Goal: Task Accomplishment & Management: Complete application form

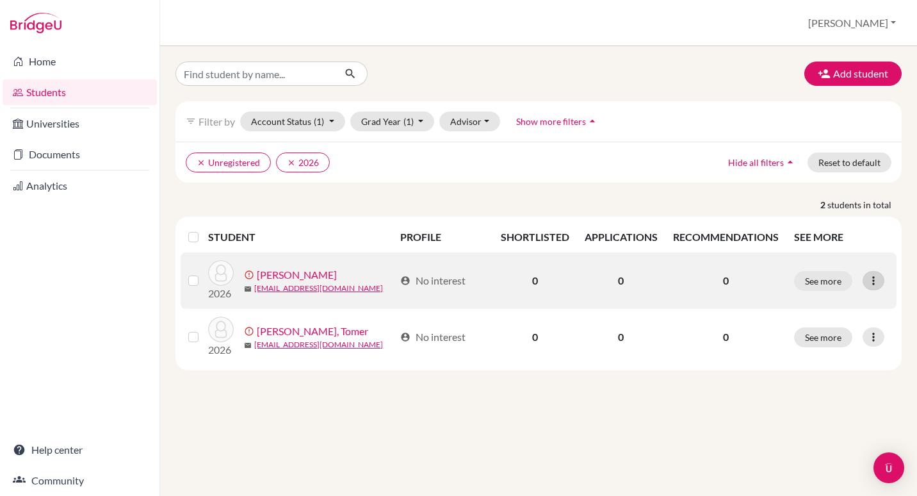
click at [869, 284] on icon at bounding box center [873, 280] width 13 height 13
click at [834, 347] on button "Resend invite email" at bounding box center [825, 348] width 116 height 20
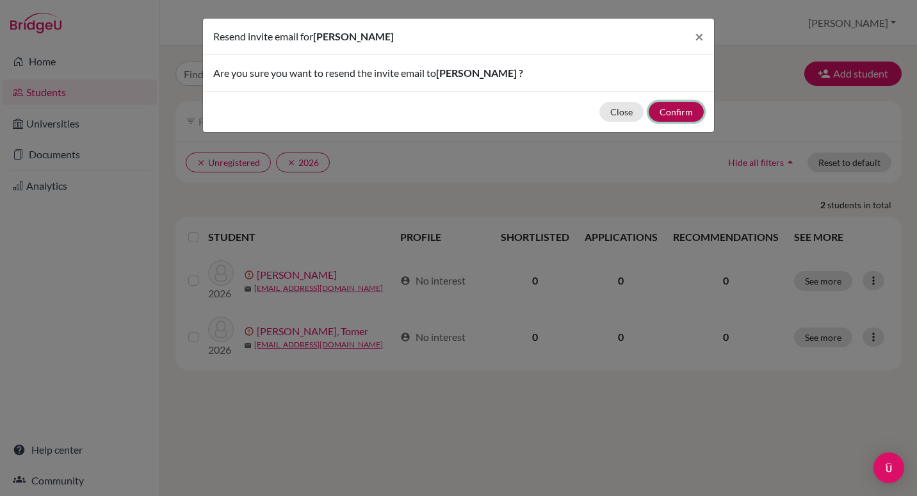
click at [674, 106] on button "Confirm" at bounding box center [676, 112] width 55 height 20
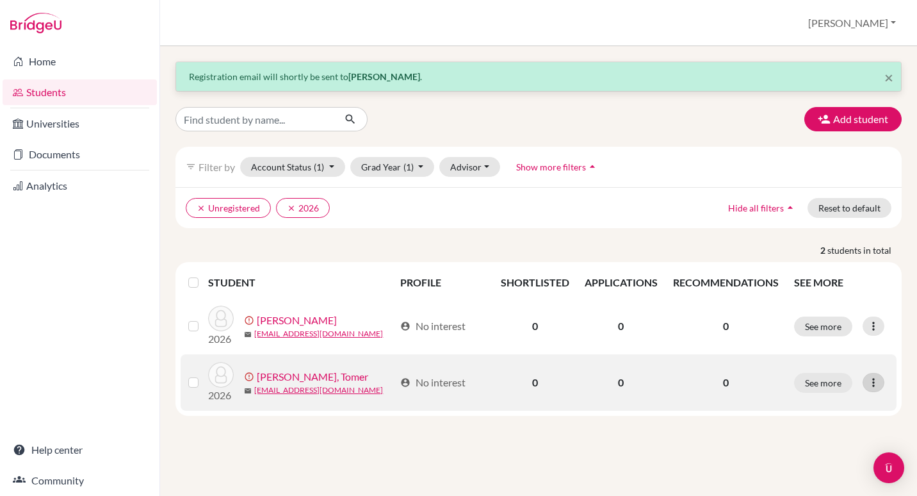
click at [871, 383] on icon at bounding box center [873, 382] width 13 height 13
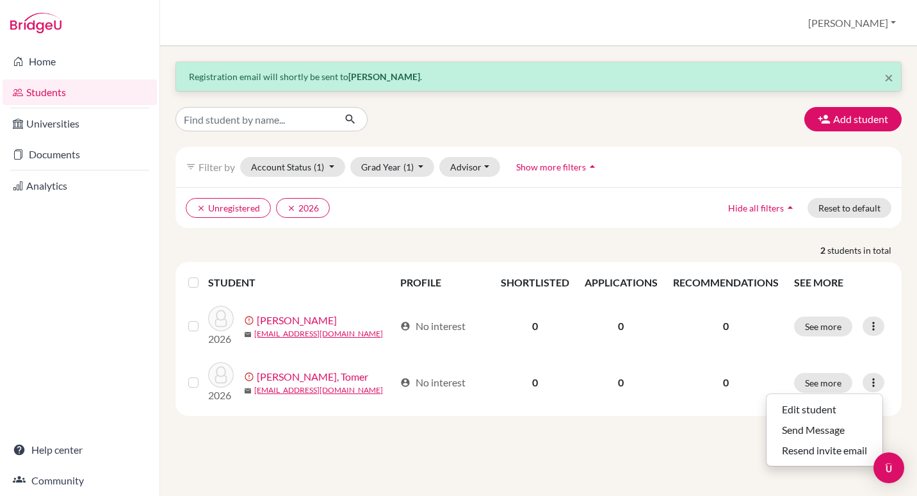
click at [574, 452] on div "× Registration email will shortly be sent to Tamara Filatova . Add student filt…" at bounding box center [538, 271] width 757 height 450
click at [51, 89] on link "Students" at bounding box center [80, 92] width 154 height 26
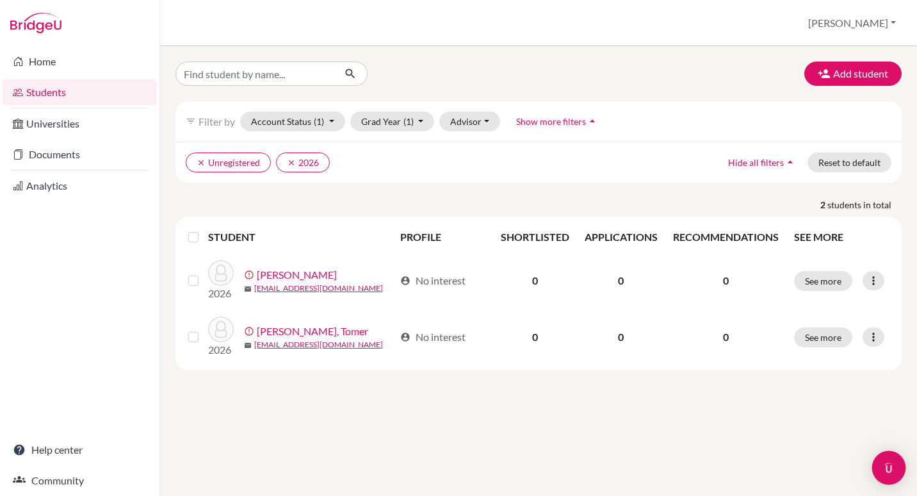
click at [884, 468] on img "Open Intercom Messenger" at bounding box center [889, 467] width 17 height 17
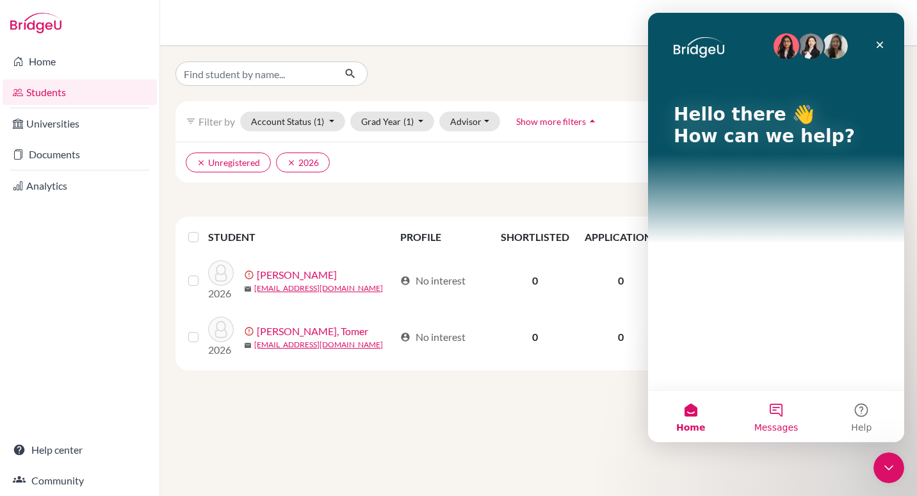
click at [774, 420] on button "Messages" at bounding box center [775, 416] width 85 height 51
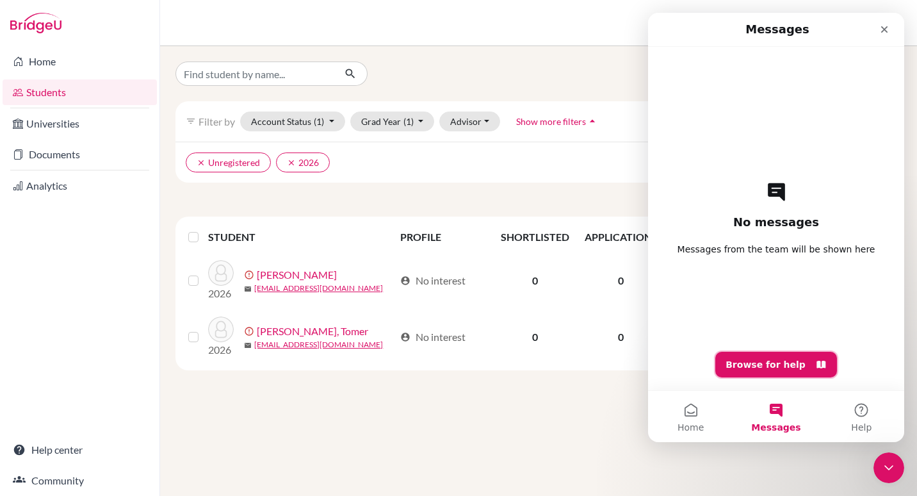
click at [755, 364] on button "Browse for help" at bounding box center [776, 365] width 122 height 26
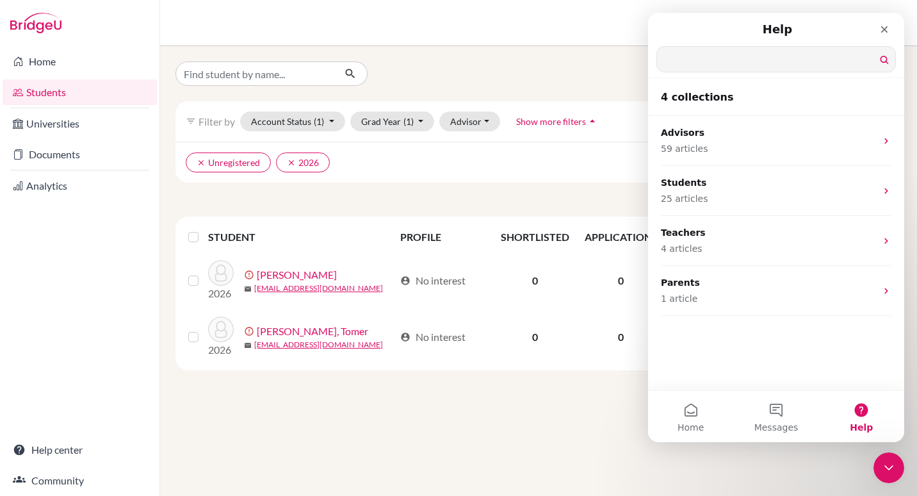
click at [755, 63] on input "Search for help" at bounding box center [776, 59] width 238 height 25
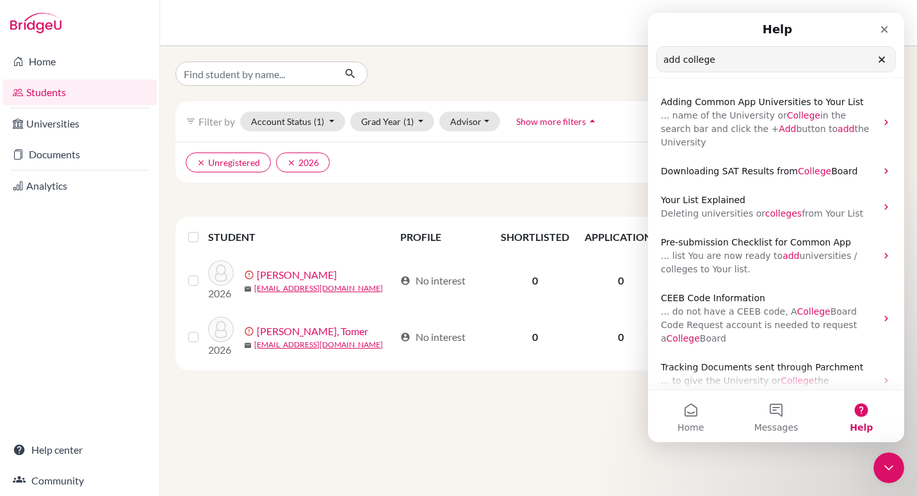
click at [869, 427] on span "Help" at bounding box center [861, 427] width 23 height 9
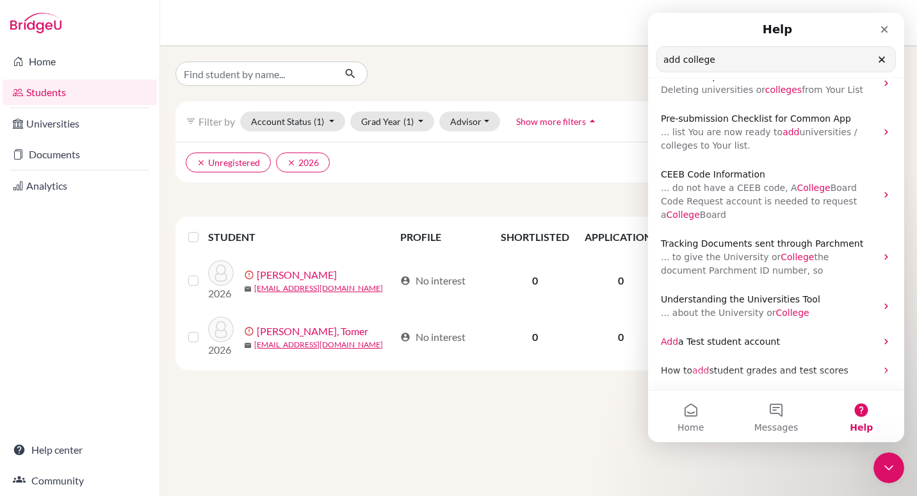
scroll to position [160, 0]
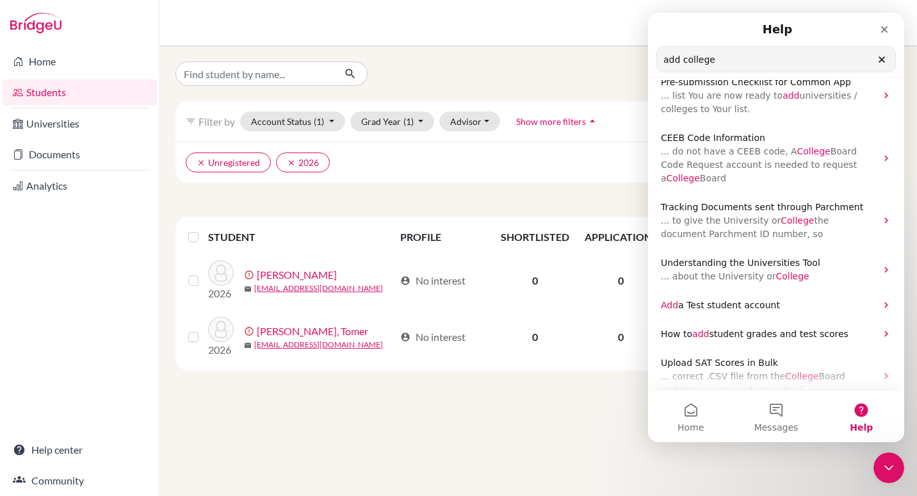
click at [733, 60] on input "add college" at bounding box center [776, 59] width 238 height 25
type input "add college to list"
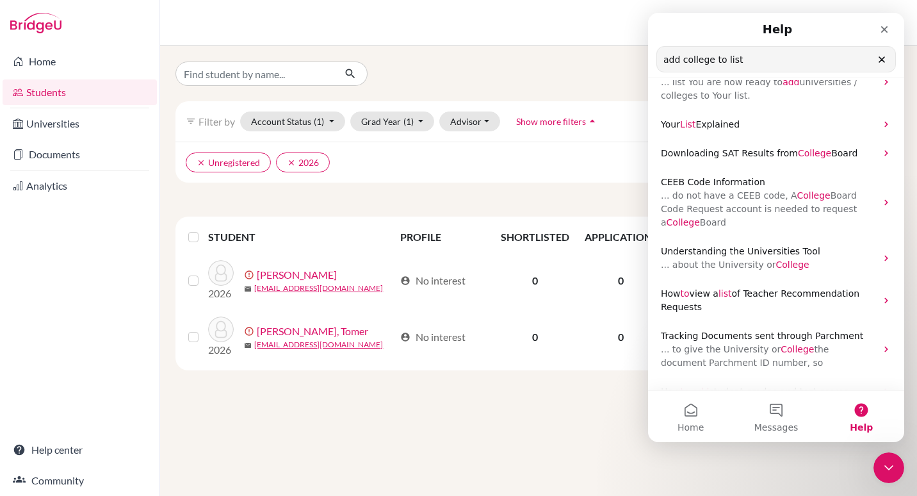
scroll to position [106, 0]
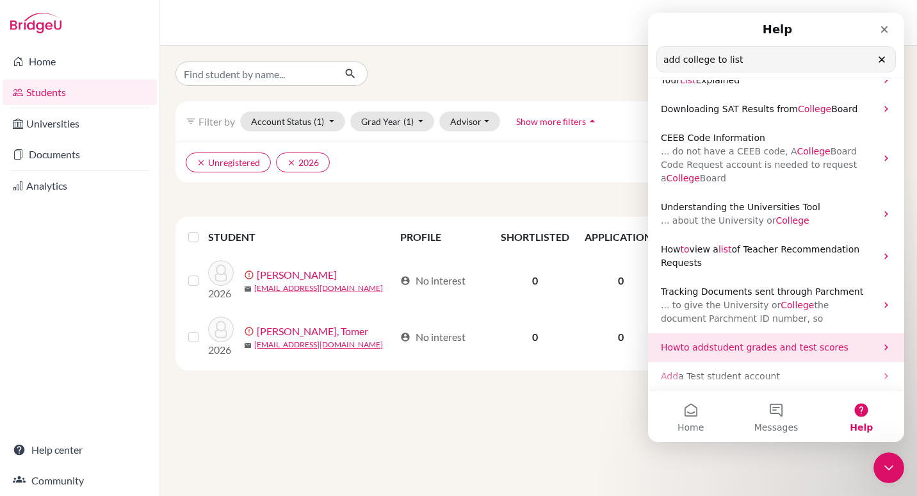
click at [881, 347] on icon "Intercom messenger" at bounding box center [886, 347] width 10 height 10
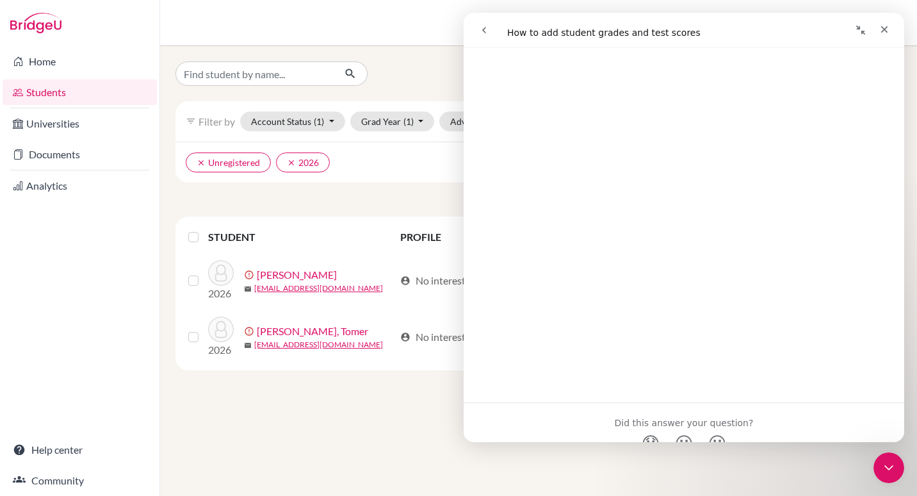
scroll to position [847, 0]
click at [704, 441] on link "Open in help center" at bounding box center [684, 446] width 102 height 10
click at [377, 49] on div "Add student filter_list Filter by Account Status (1) Active accounts Archived a…" at bounding box center [538, 271] width 757 height 450
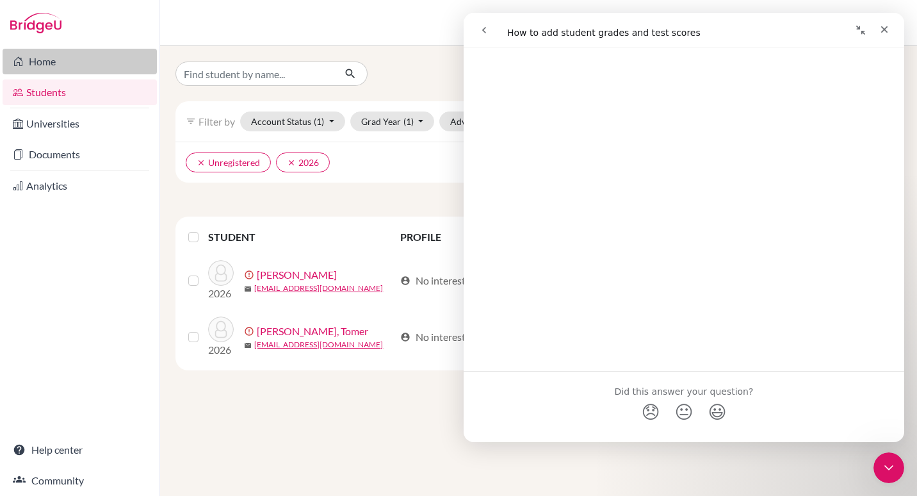
click at [40, 59] on link "Home" at bounding box center [80, 62] width 154 height 26
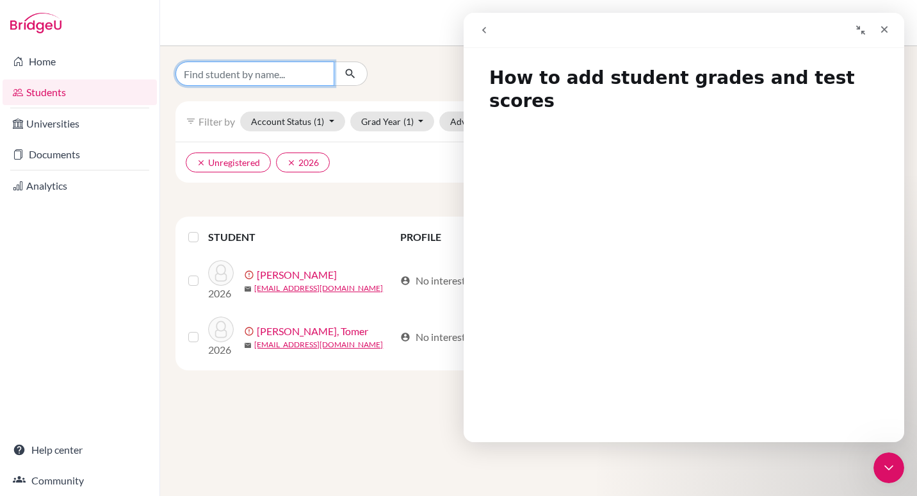
click at [306, 73] on input "Find student by name..." at bounding box center [255, 73] width 159 height 24
type input "emils"
click at [886, 33] on icon "Close" at bounding box center [884, 29] width 10 height 10
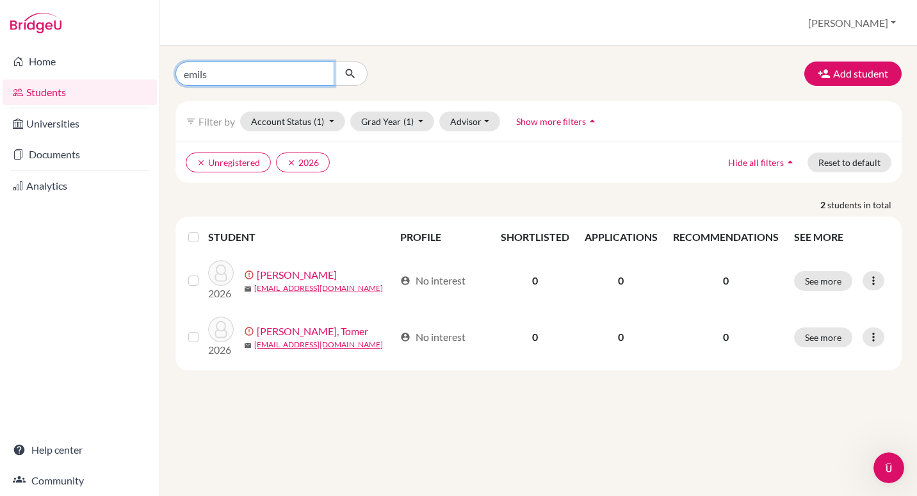
click at [266, 76] on input "emils" at bounding box center [255, 73] width 159 height 24
click button "submit" at bounding box center [351, 73] width 34 height 24
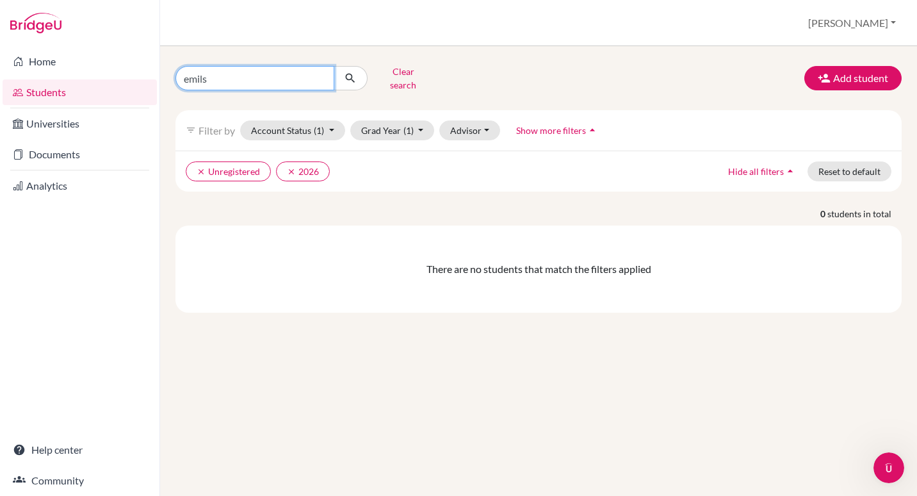
click at [266, 76] on input "emils" at bounding box center [255, 78] width 159 height 24
click at [292, 167] on icon "clear" at bounding box center [291, 171] width 9 height 9
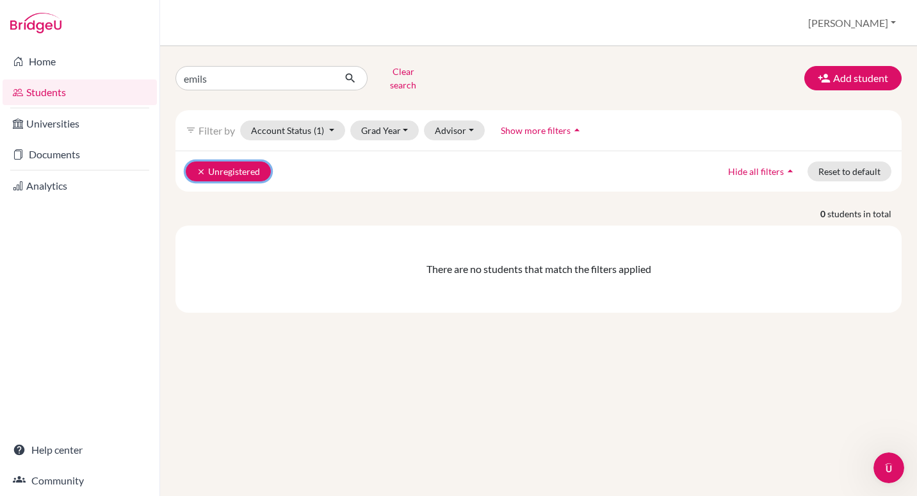
click at [194, 164] on button "clear Unregistered" at bounding box center [228, 171] width 85 height 20
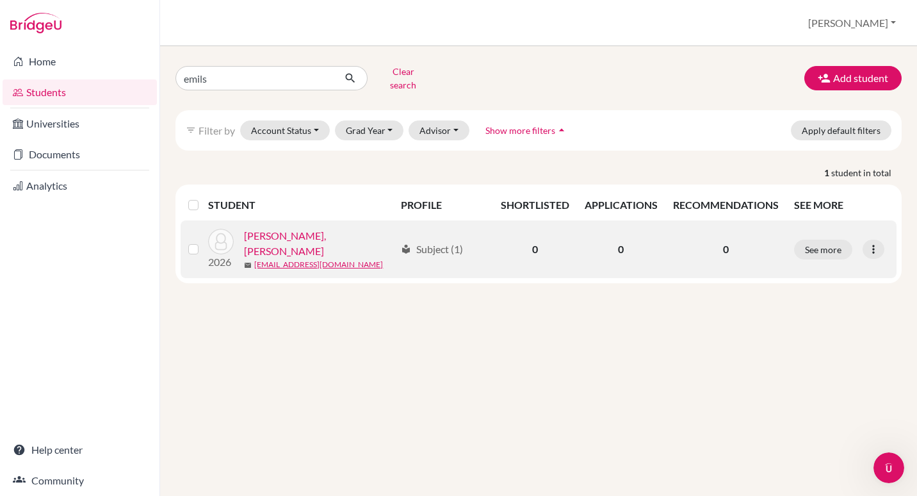
click at [306, 233] on link "[PERSON_NAME], [PERSON_NAME]" at bounding box center [319, 243] width 151 height 31
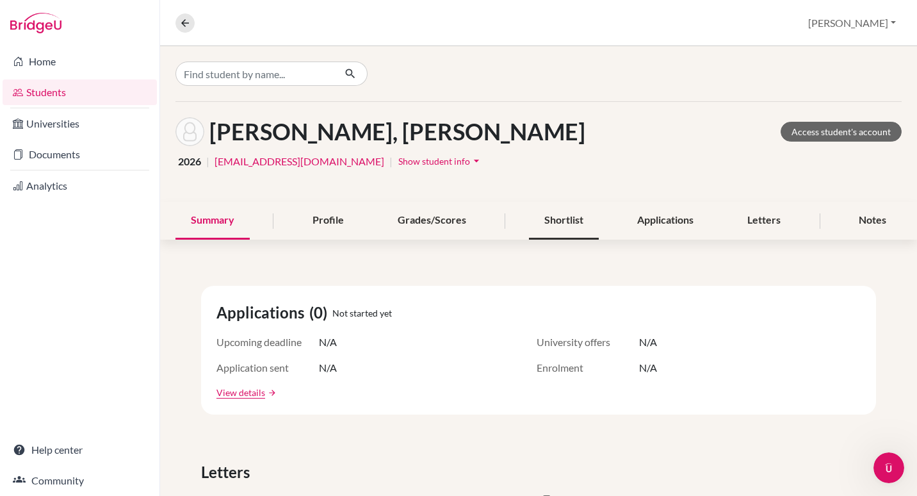
click at [564, 222] on div "Shortlist" at bounding box center [564, 221] width 70 height 38
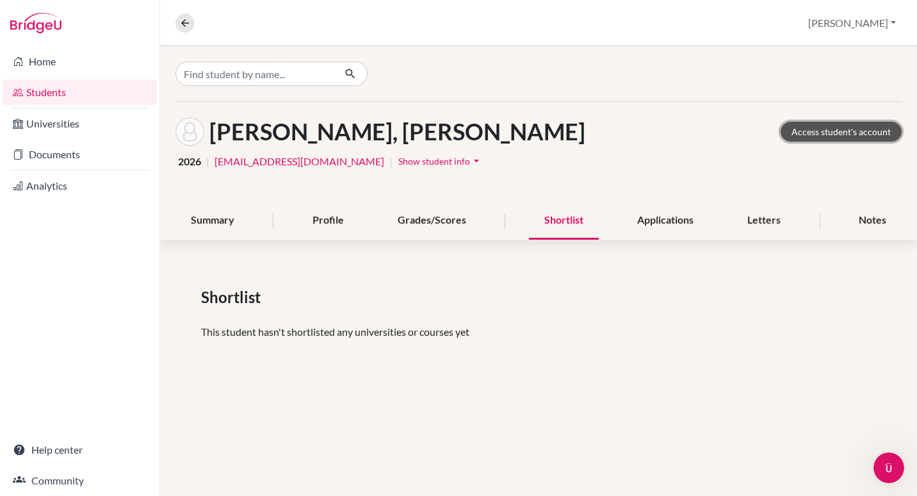
click at [834, 138] on link "Access student's account" at bounding box center [841, 132] width 121 height 20
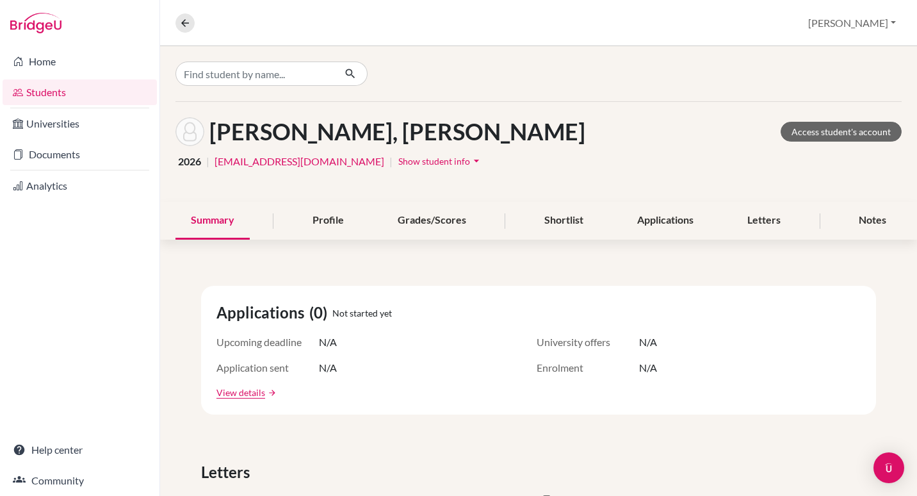
scroll to position [631, 0]
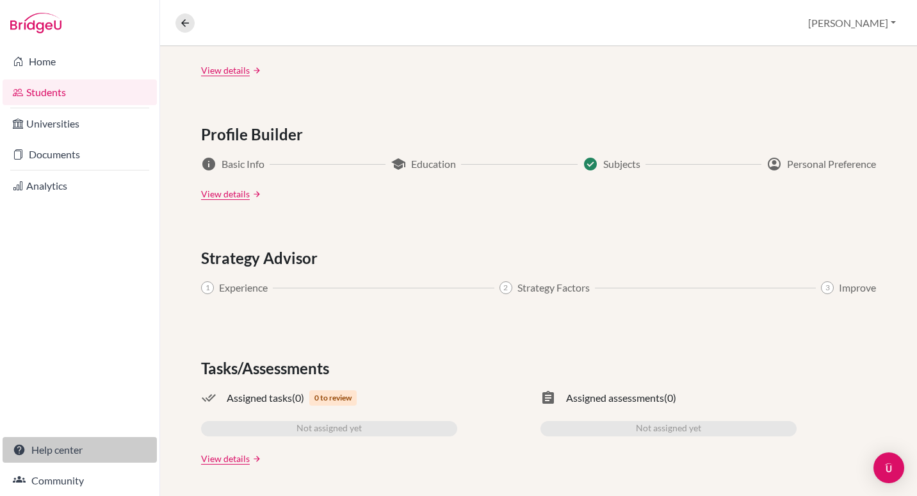
click at [67, 452] on link "Help center" at bounding box center [80, 450] width 154 height 26
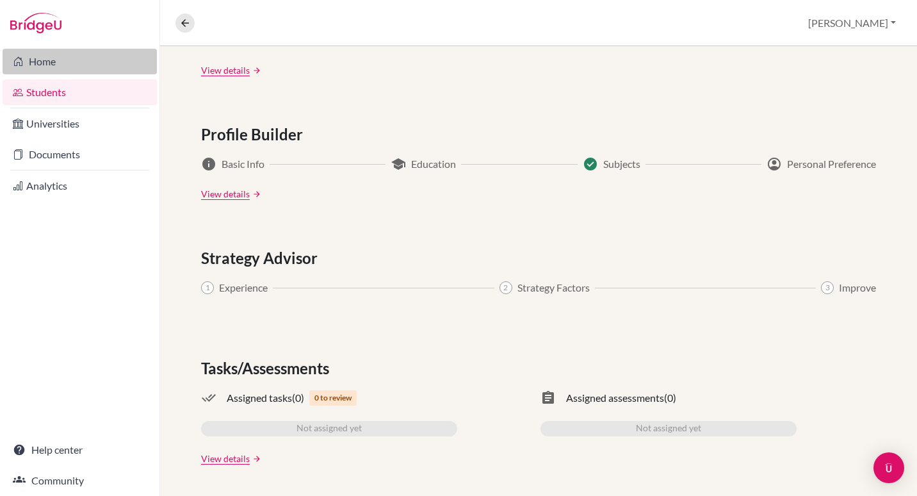
click at [61, 69] on link "Home" at bounding box center [80, 62] width 154 height 26
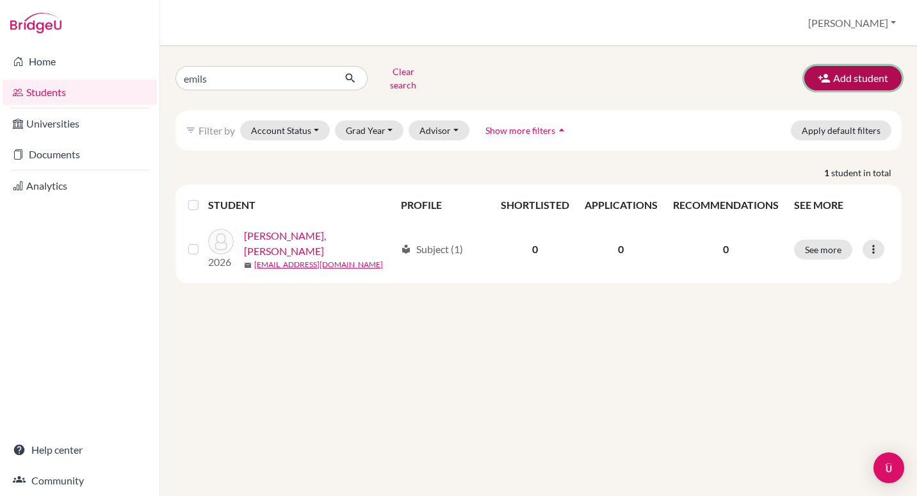
click at [860, 79] on button "Add student" at bounding box center [853, 78] width 97 height 24
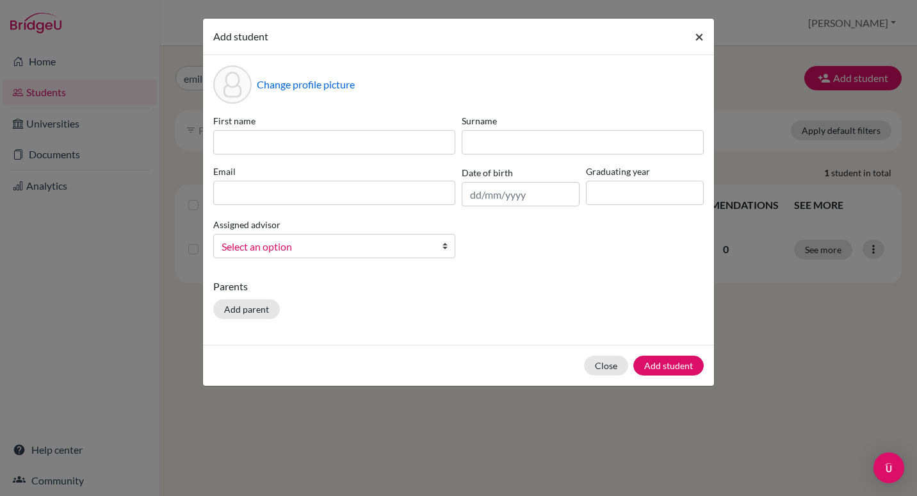
click at [704, 32] on button "×" at bounding box center [699, 37] width 29 height 36
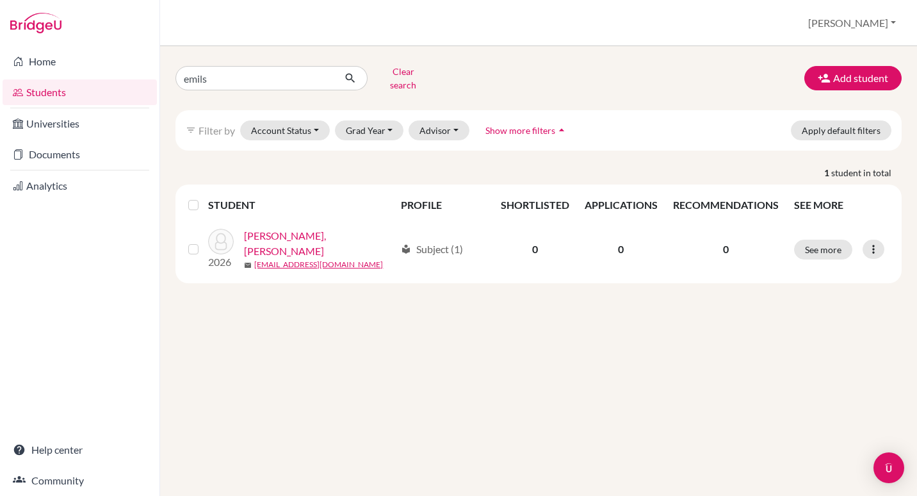
click at [37, 18] on img at bounding box center [35, 23] width 51 height 20
click at [318, 120] on button "Account Status" at bounding box center [285, 130] width 90 height 20
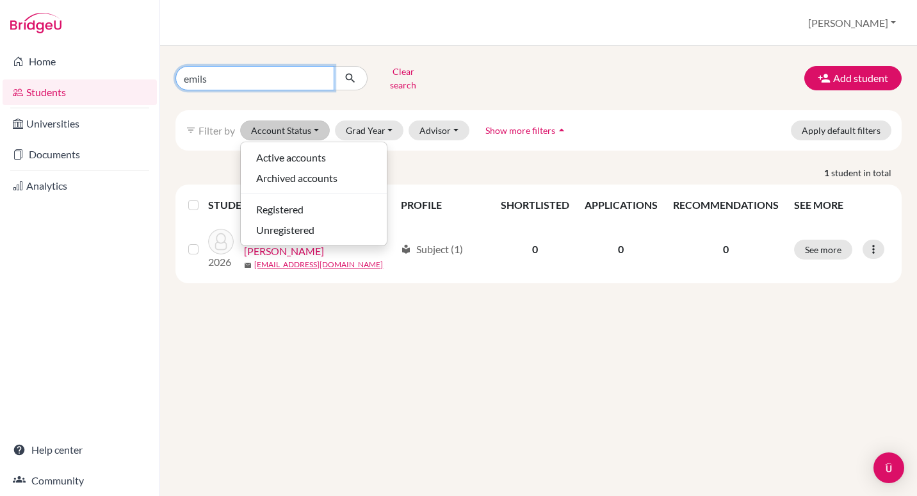
click at [304, 72] on input "emils" at bounding box center [255, 78] width 159 height 24
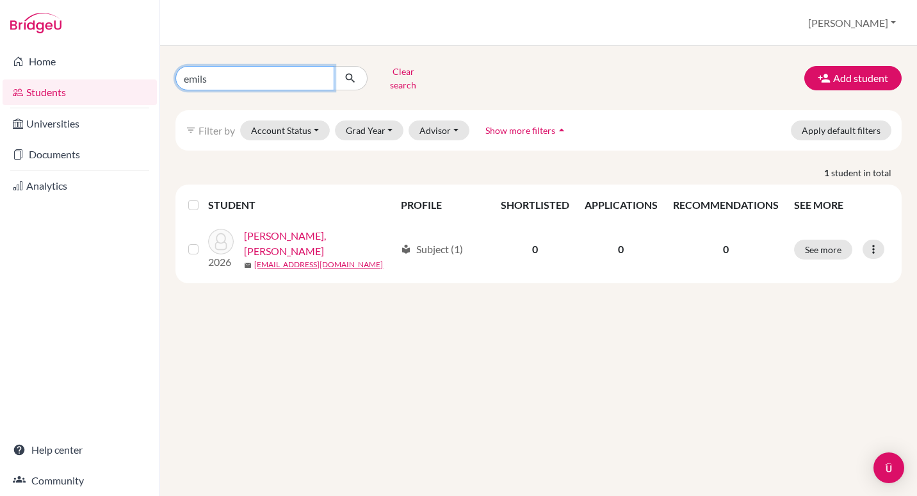
click at [304, 72] on input "emils" at bounding box center [255, 78] width 159 height 24
click at [876, 26] on button "[PERSON_NAME]" at bounding box center [852, 23] width 99 height 24
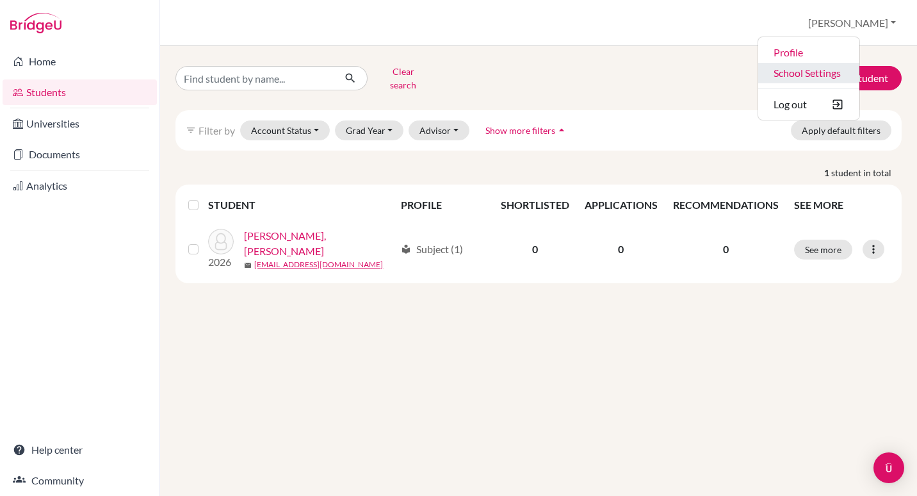
click at [842, 72] on link "School Settings" at bounding box center [808, 73] width 101 height 20
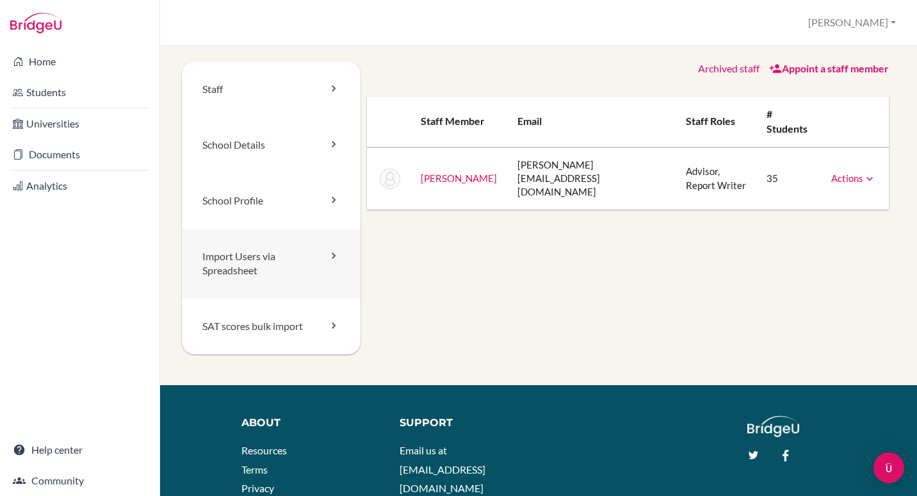
click at [238, 277] on link "Import Users via Spreadsheet" at bounding box center [271, 264] width 179 height 70
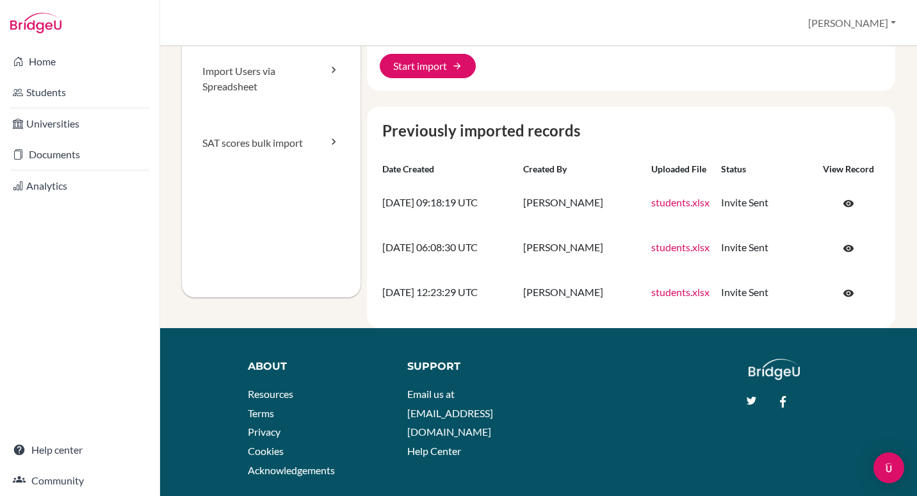
scroll to position [187, 0]
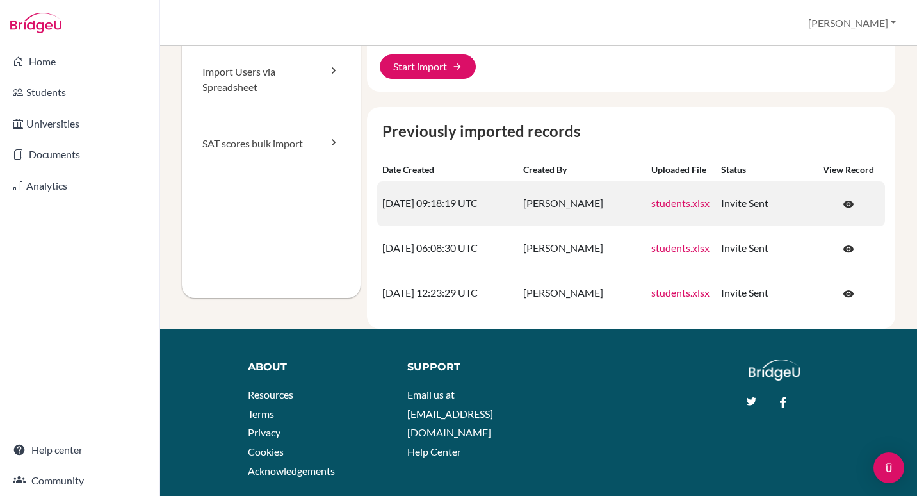
click at [680, 209] on link "students.xlsx" at bounding box center [680, 203] width 58 height 12
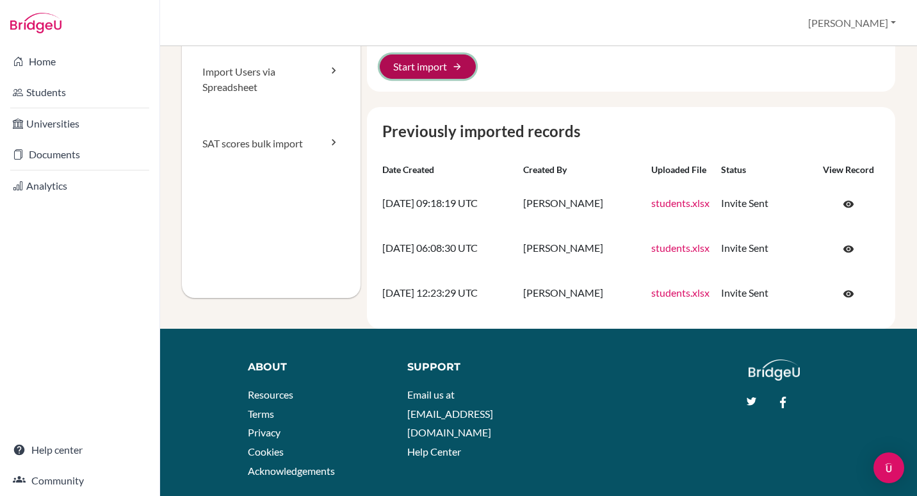
click at [432, 61] on button "Start import arrow_forward" at bounding box center [428, 66] width 96 height 24
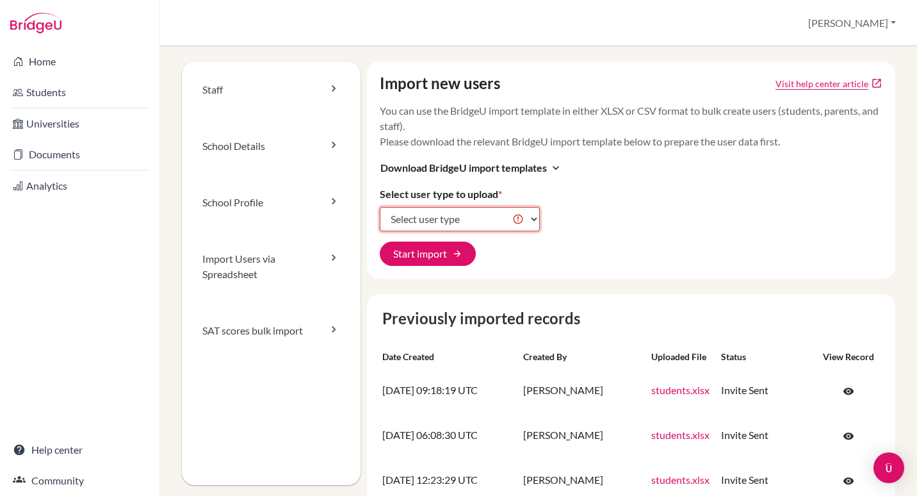
click at [466, 217] on select "Select user type Students Students and parents Parents Advisors Report writers" at bounding box center [460, 219] width 160 height 24
select select "students"
click at [380, 207] on select "Select user type Students Students and parents Parents Advisors Report writers" at bounding box center [460, 219] width 160 height 24
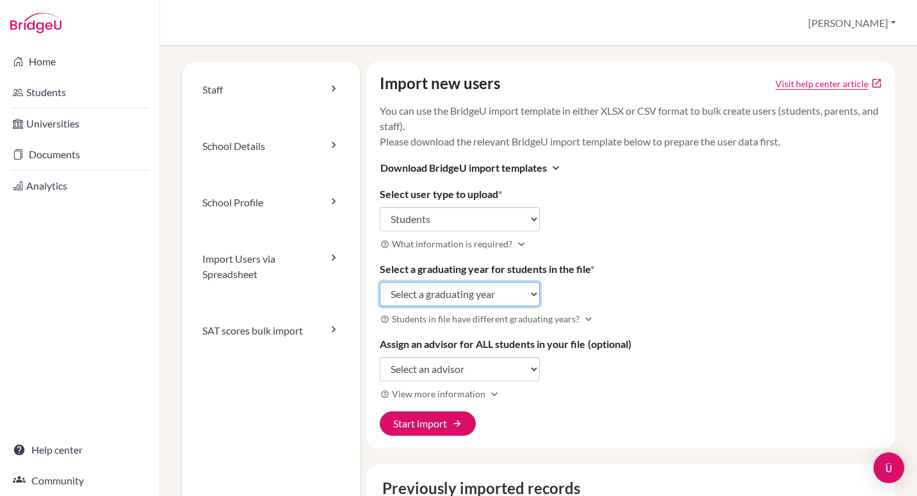
click at [448, 288] on select "Select a graduating year 2024 2025 2026 2027 2028 2029" at bounding box center [460, 294] width 160 height 24
select select "2027"
click at [380, 282] on select "Select a graduating year 2024 2025 2026 2027 2028 2029" at bounding box center [460, 294] width 160 height 24
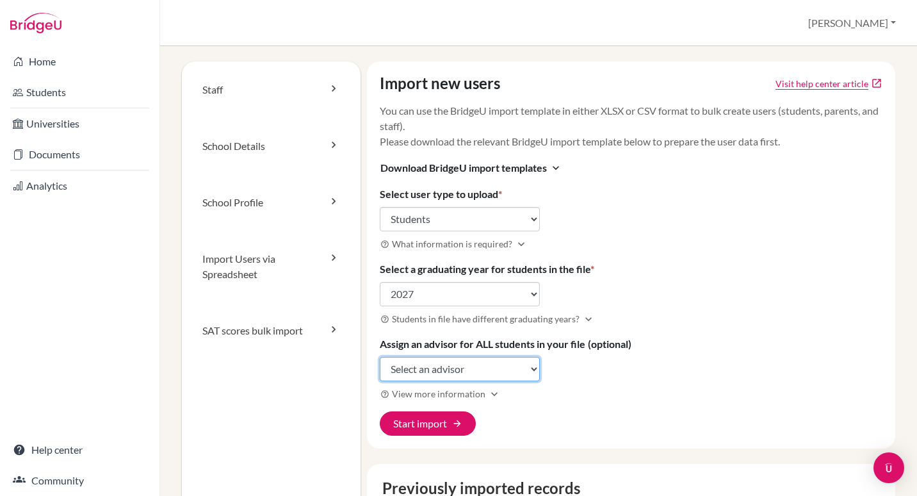
click at [418, 366] on select "Select an advisor Michael Curpek" at bounding box center [460, 369] width 160 height 24
select select "454024"
click at [380, 357] on select "Select an advisor Michael Curpek" at bounding box center [460, 369] width 160 height 24
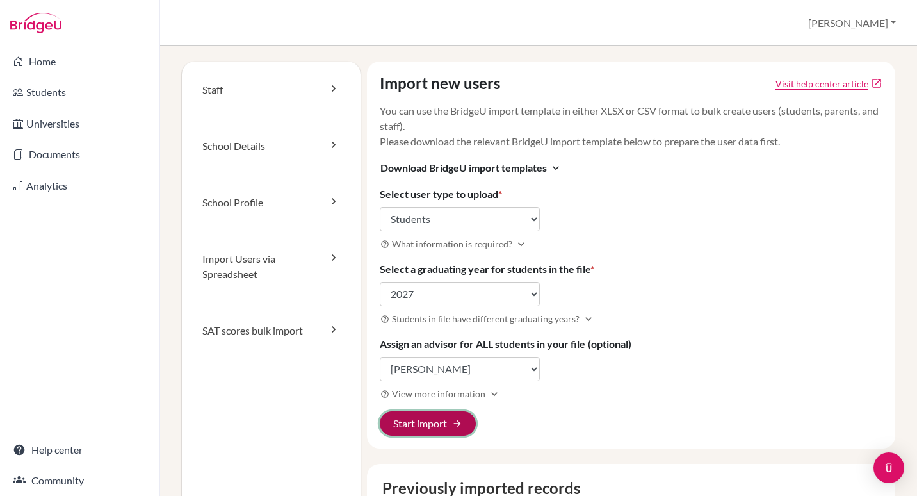
click at [430, 429] on button "Start import arrow_forward" at bounding box center [428, 423] width 96 height 24
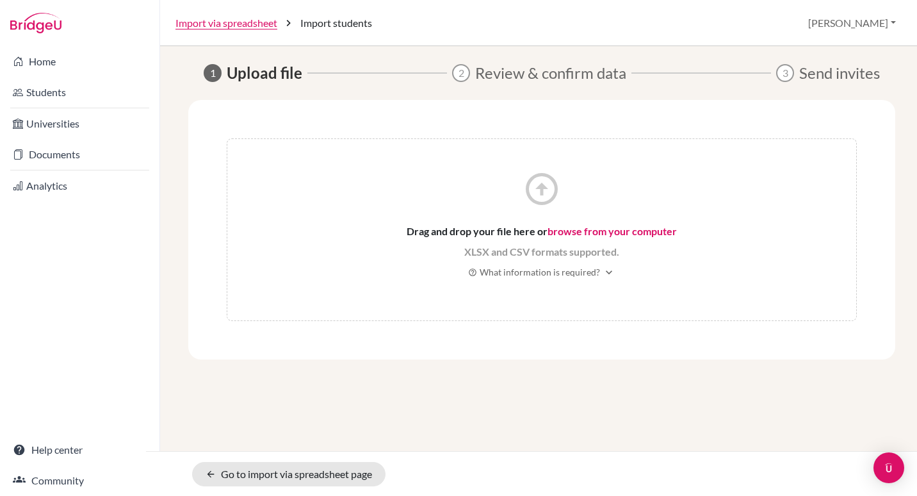
click at [627, 231] on link "browse from your computer" at bounding box center [612, 231] width 129 height 12
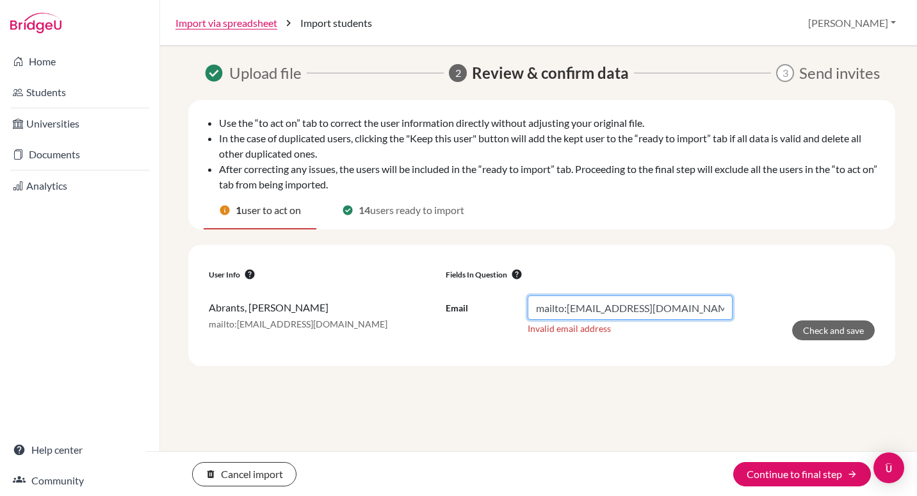
drag, startPoint x: 567, startPoint y: 309, endPoint x: 518, endPoint y: 308, distance: 48.7
click at [518, 308] on div "Email mailto:27-010@isriga.lv" at bounding box center [589, 307] width 287 height 24
type input "27-010@isriga.lv"
click at [672, 332] on p "Invalid email address" at bounding box center [630, 328] width 205 height 13
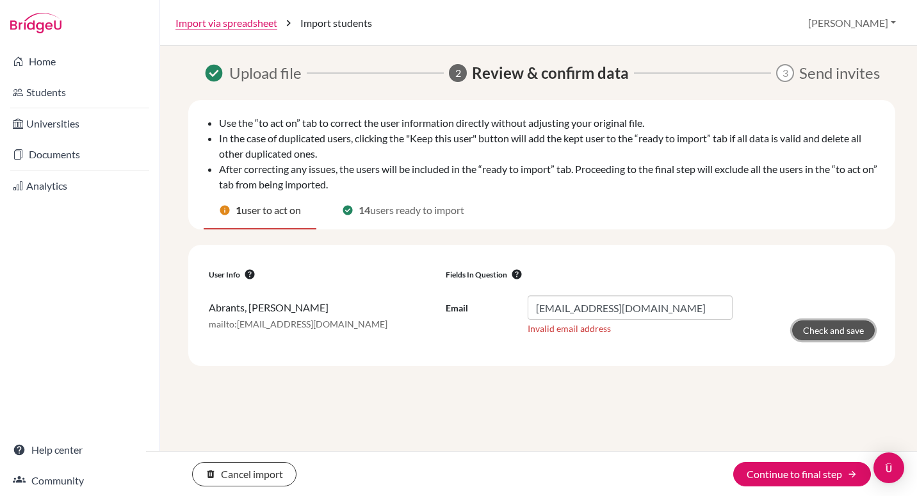
click at [825, 330] on button "Check and save" at bounding box center [833, 330] width 83 height 20
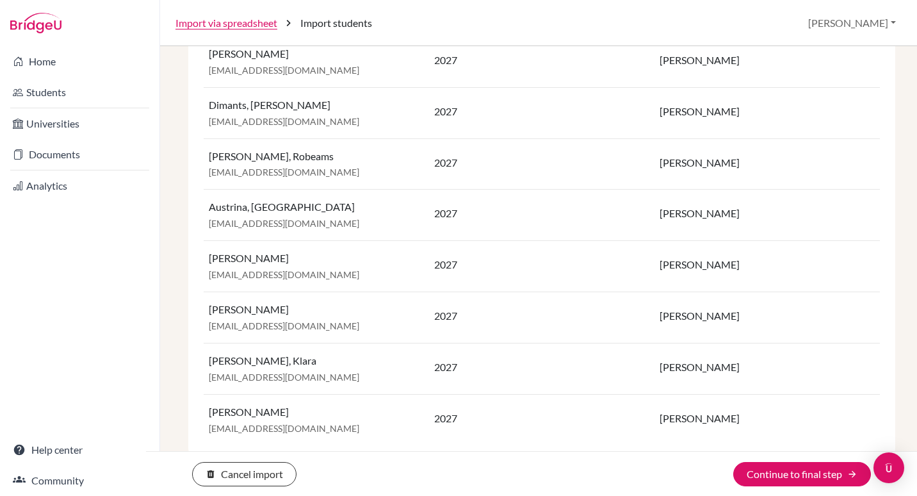
scroll to position [604, 0]
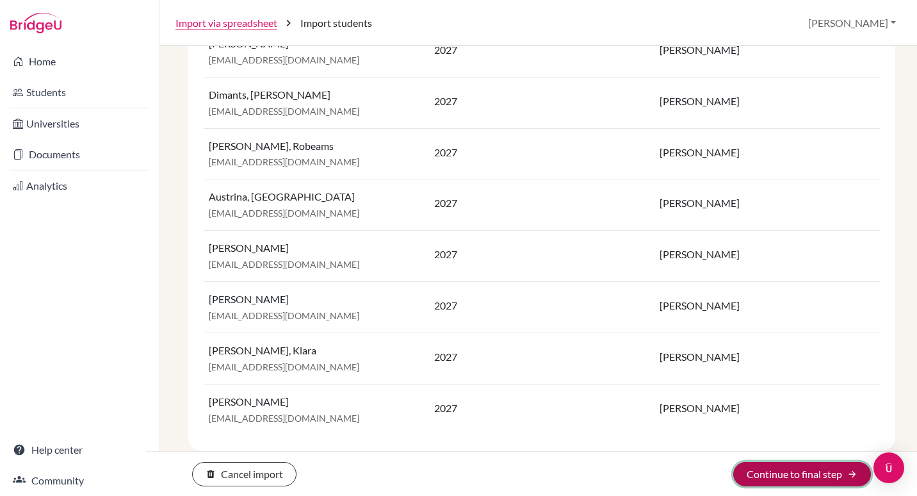
click at [799, 473] on button "Continue to final step arrow_forward" at bounding box center [802, 474] width 138 height 24
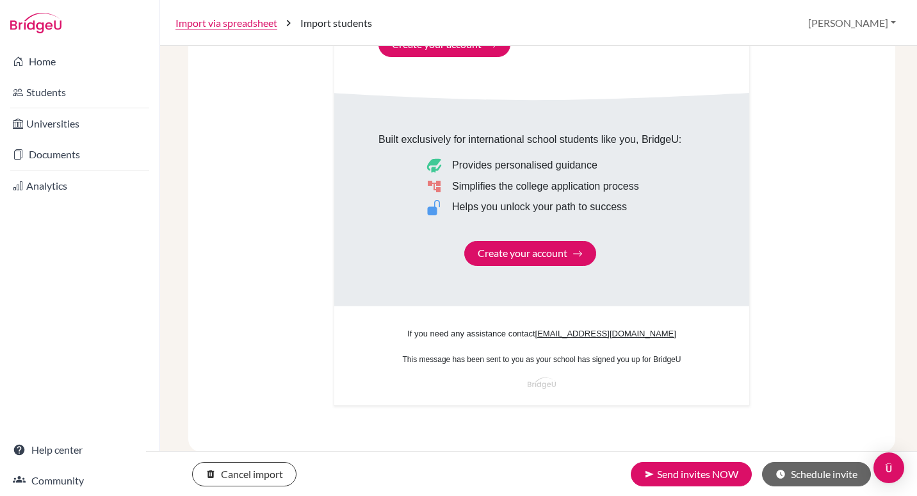
scroll to position [768, 0]
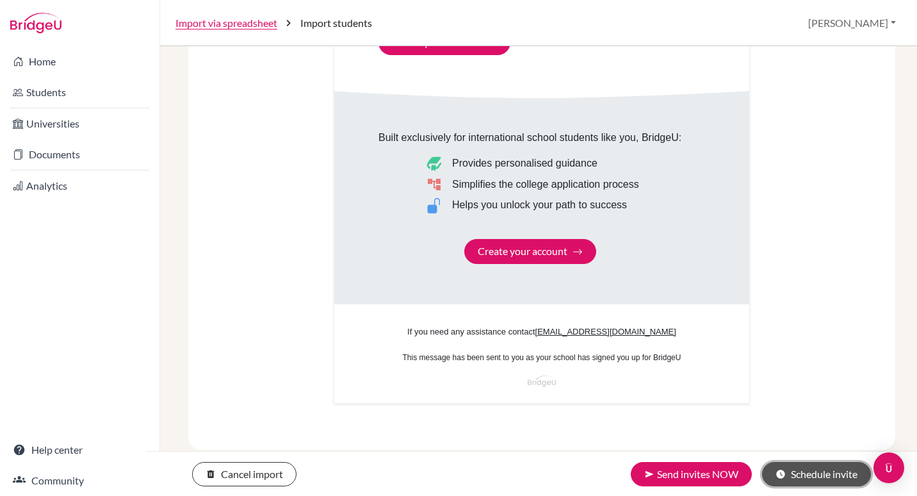
click at [816, 477] on button "schedule Schedule invite" at bounding box center [816, 474] width 109 height 24
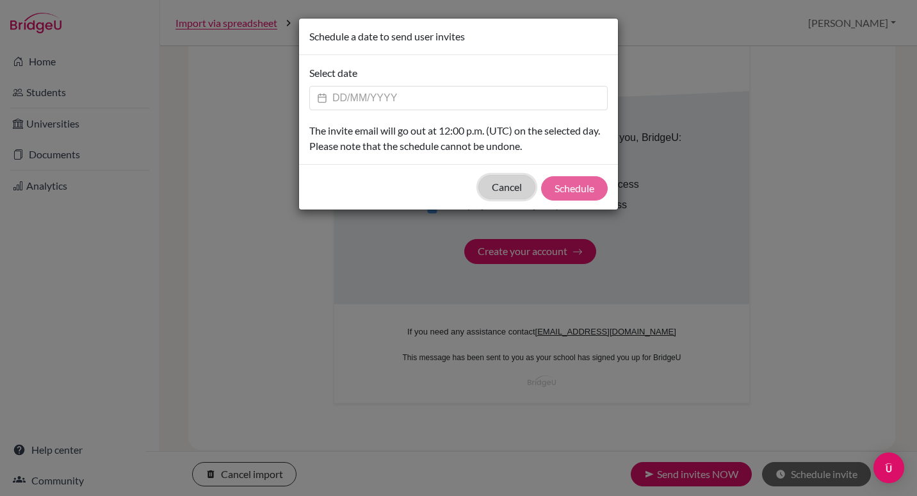
click at [490, 189] on button "Cancel" at bounding box center [506, 187] width 57 height 24
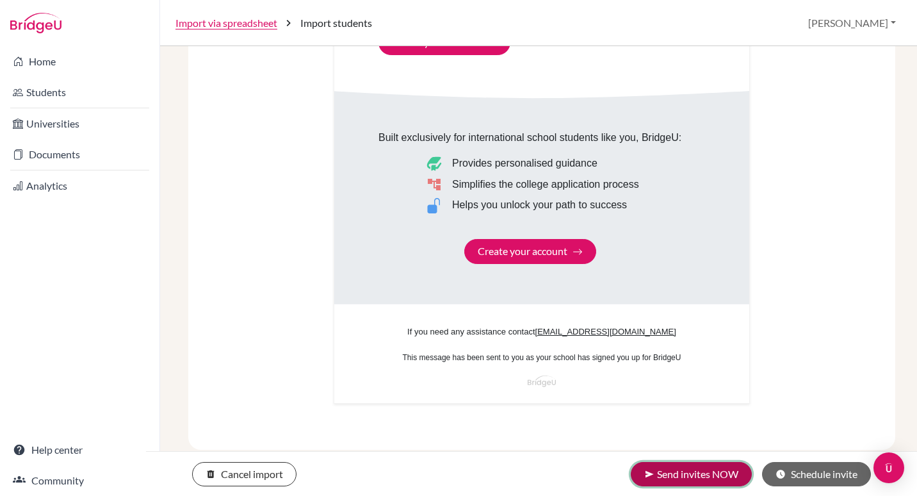
click at [694, 475] on button "send Send invites NOW" at bounding box center [691, 474] width 121 height 24
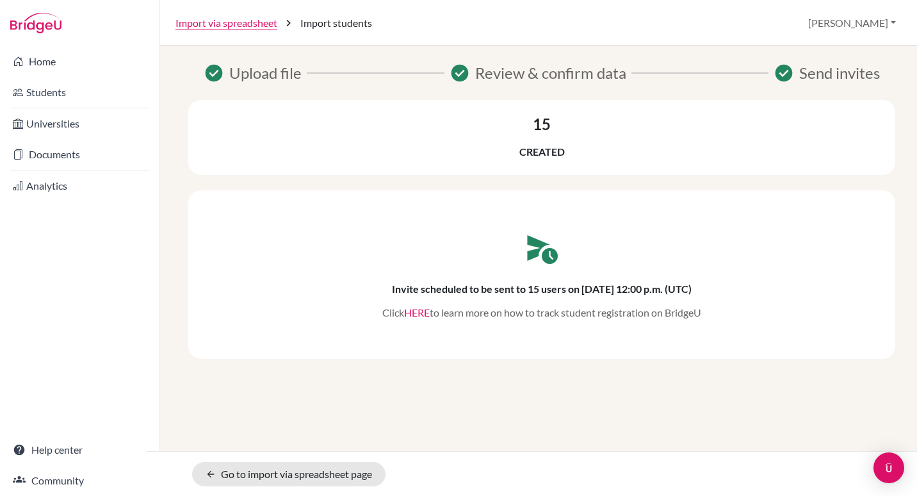
click at [414, 312] on link "HERE" at bounding box center [417, 312] width 26 height 12
click at [231, 24] on link "Import via spreadsheet" at bounding box center [227, 22] width 102 height 15
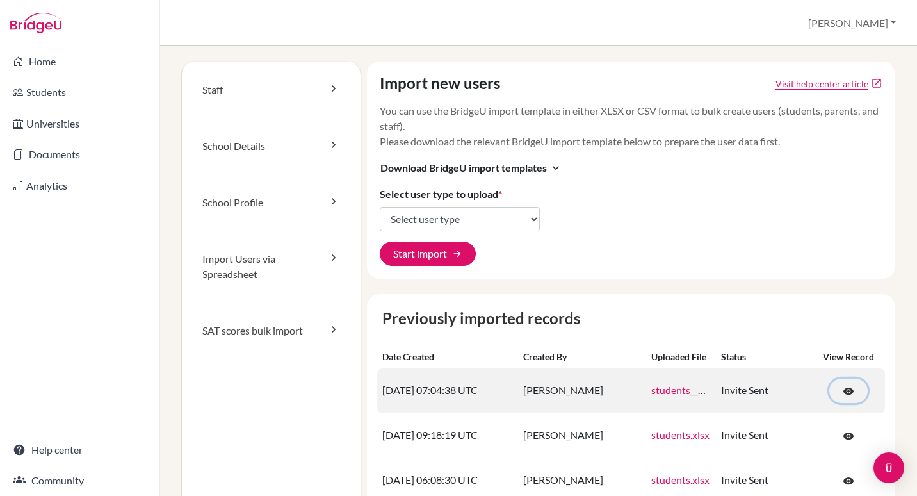
click at [843, 397] on span "visibility" at bounding box center [849, 392] width 12 height 12
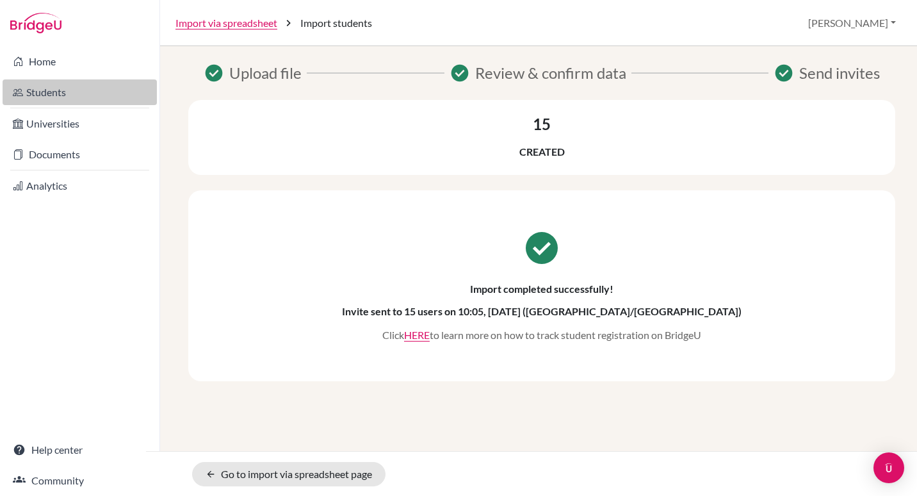
click at [48, 92] on link "Students" at bounding box center [80, 92] width 154 height 26
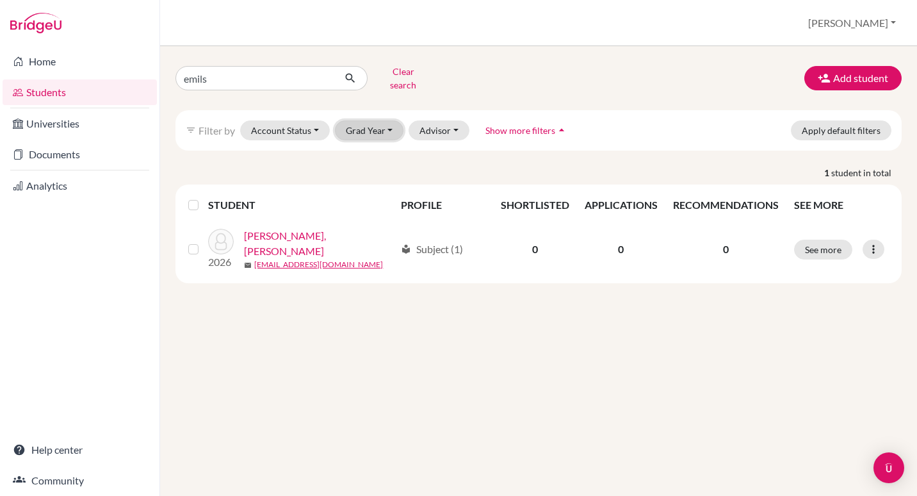
click at [364, 123] on button "Grad Year" at bounding box center [369, 130] width 69 height 20
click at [366, 170] on span "2027" at bounding box center [362, 177] width 23 height 15
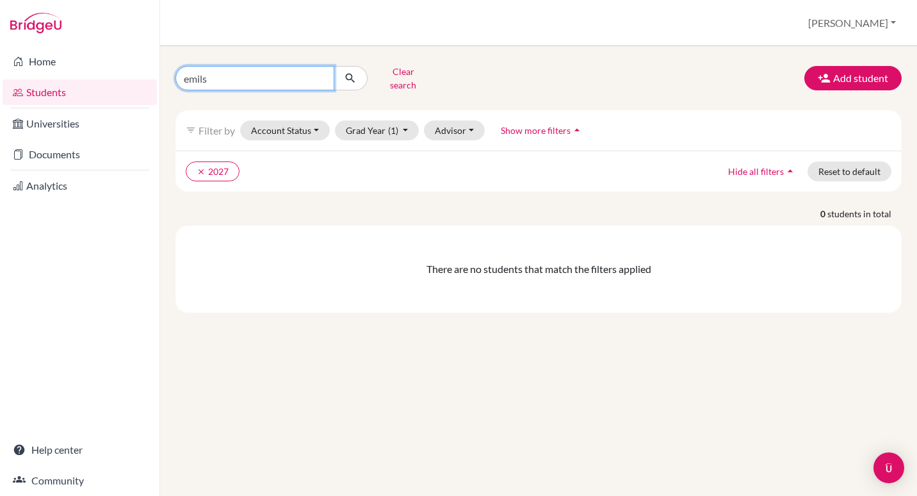
click at [244, 70] on input "emils" at bounding box center [255, 78] width 159 height 24
click at [337, 179] on div "clear 2027 Hide all filters arrow_drop_up Reset to default" at bounding box center [539, 171] width 726 height 41
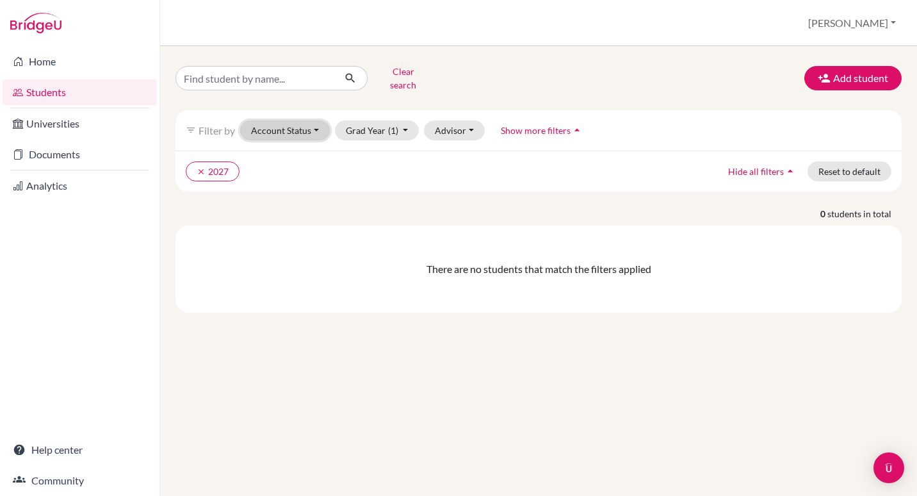
click at [293, 120] on button "Account Status" at bounding box center [285, 130] width 90 height 20
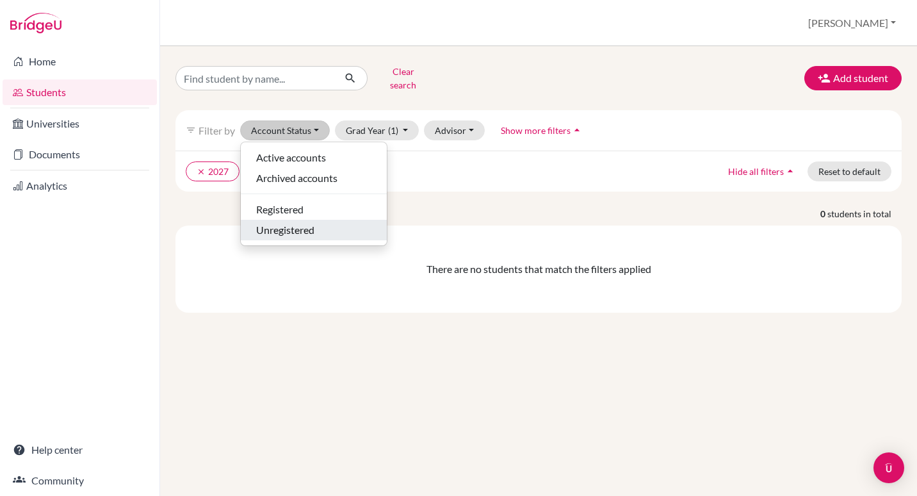
click at [267, 225] on span "Unregistered" at bounding box center [285, 229] width 58 height 15
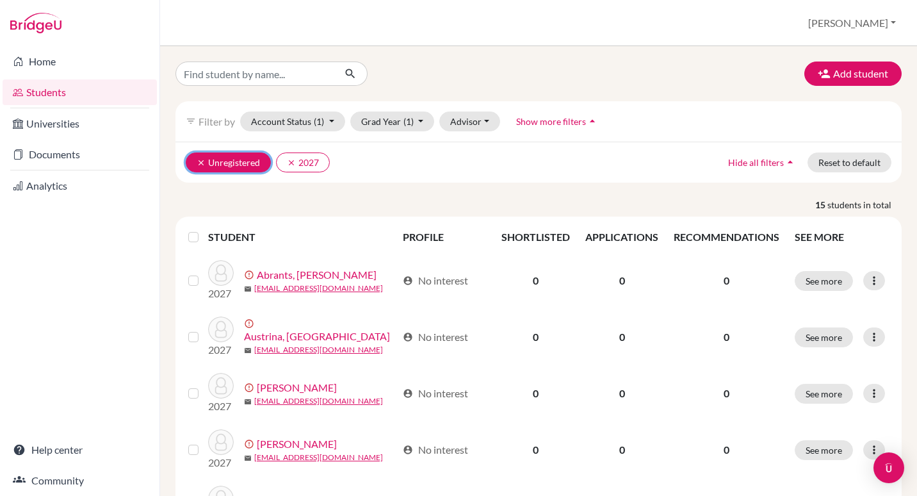
click at [200, 156] on button "clear Unregistered" at bounding box center [228, 162] width 85 height 20
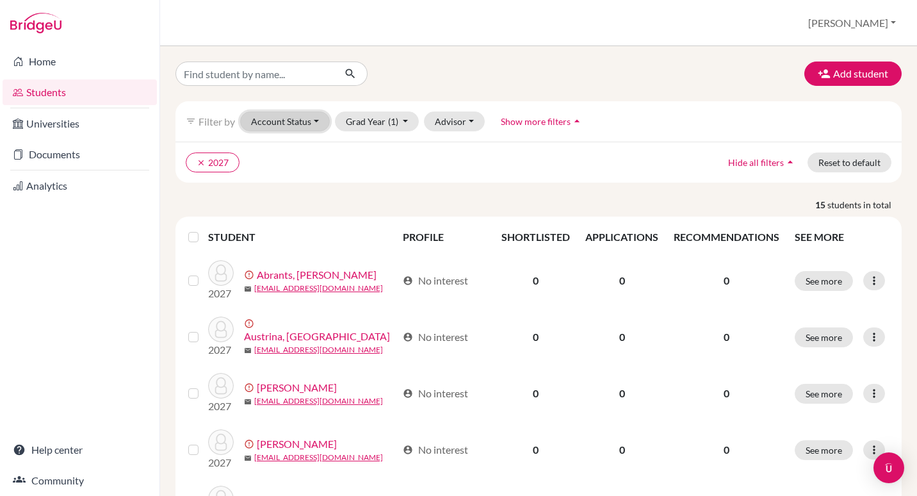
click at [288, 113] on button "Account Status" at bounding box center [285, 121] width 90 height 20
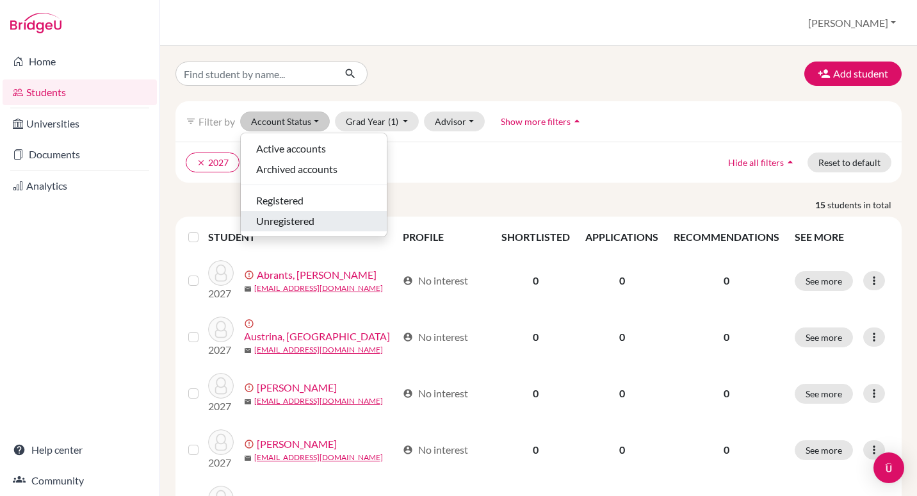
click at [283, 225] on span "Unregistered" at bounding box center [285, 220] width 58 height 15
